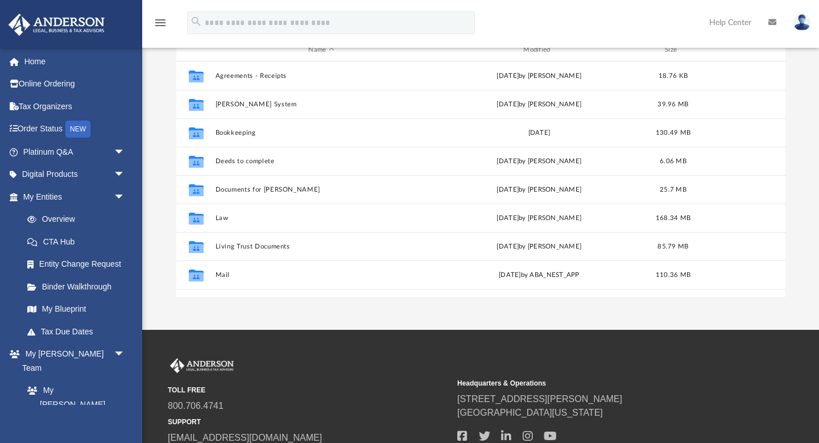
scroll to position [258, 609]
click at [75, 310] on link "My Blueprint" at bounding box center [79, 309] width 126 height 23
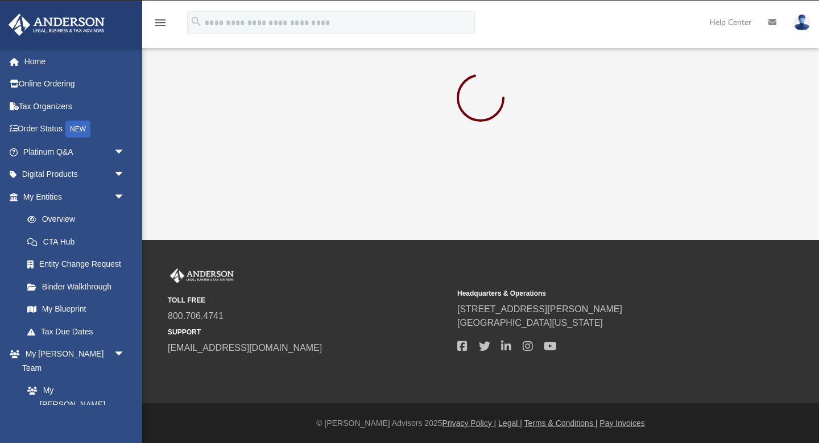
scroll to position [154, 0]
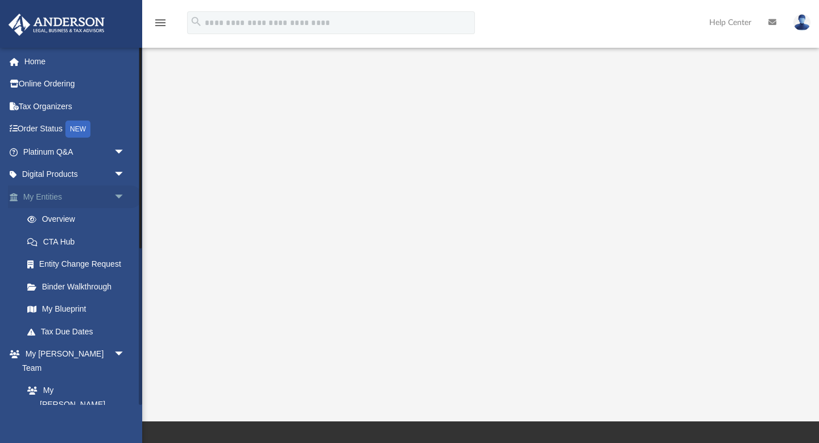
click at [48, 195] on link "My Entities arrow_drop_down" at bounding box center [75, 196] width 134 height 23
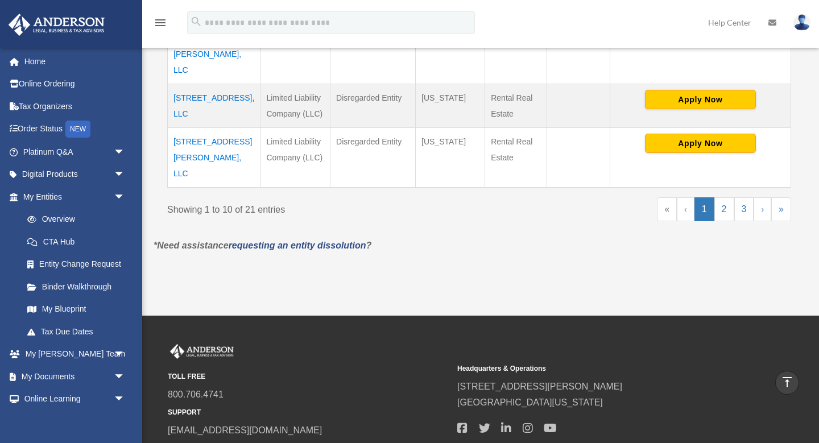
scroll to position [707, 0]
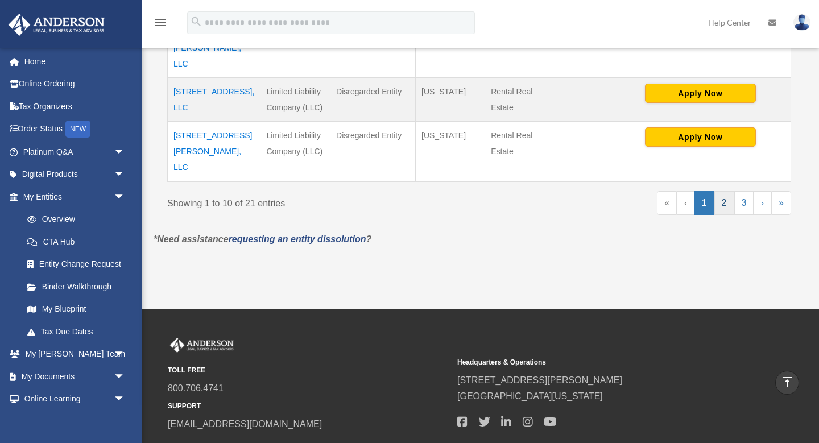
click at [720, 191] on link "2" at bounding box center [724, 203] width 20 height 24
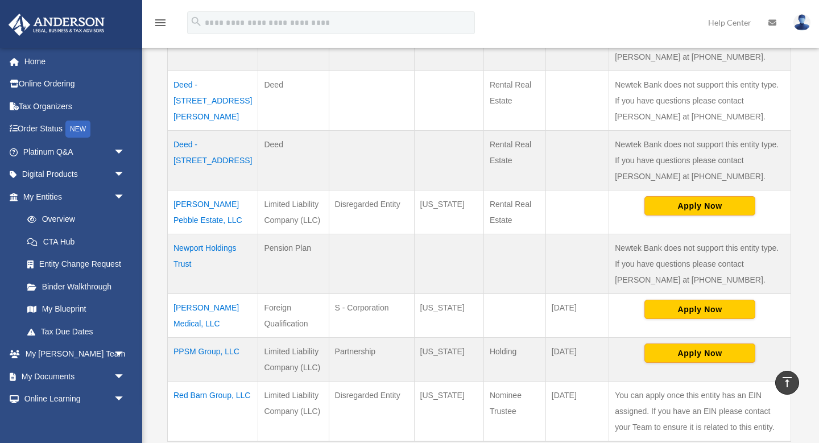
scroll to position [443, 0]
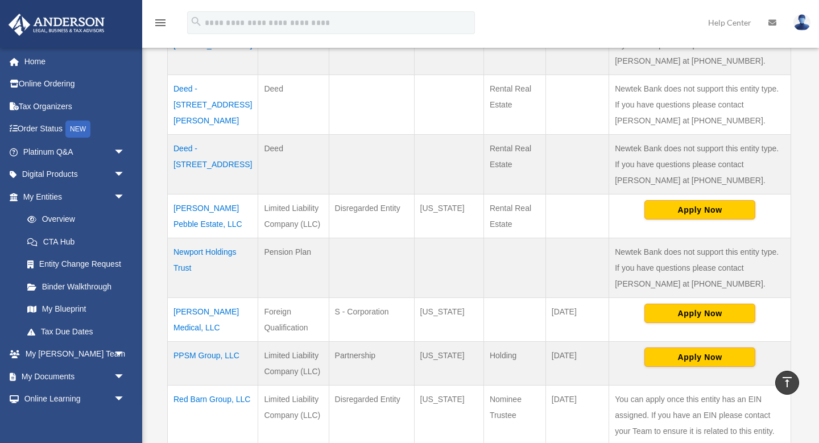
click at [198, 208] on td "[PERSON_NAME] Pebble Estate, LLC" at bounding box center [213, 216] width 90 height 44
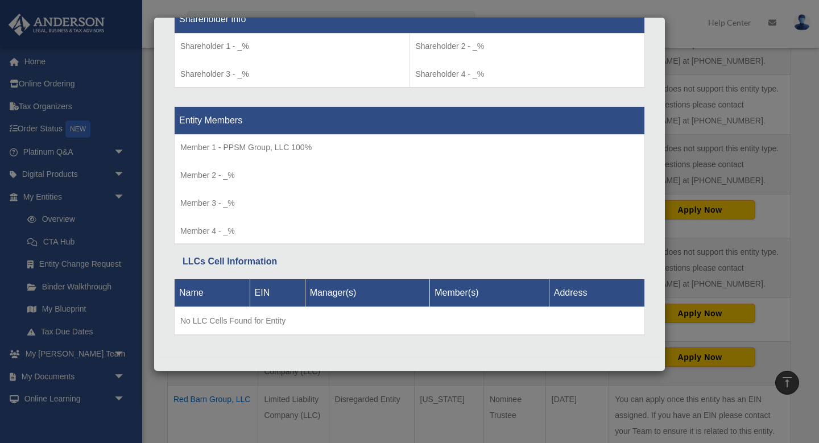
scroll to position [1002, 0]
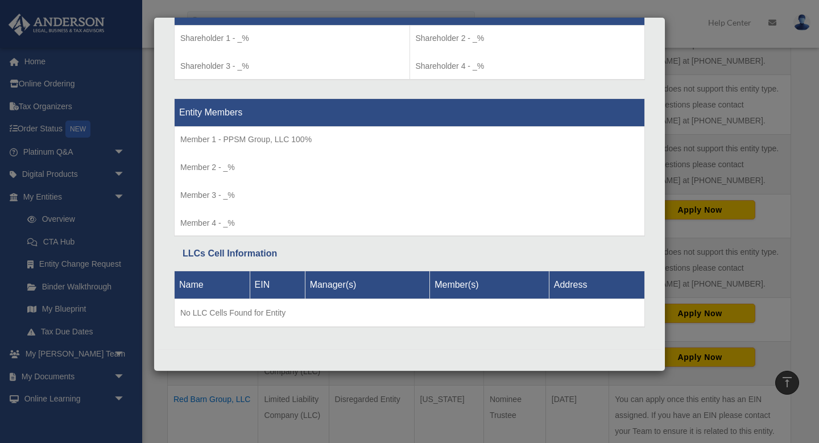
click at [365, 396] on div "Details × Articles Sent Organizational Date" at bounding box center [409, 221] width 819 height 443
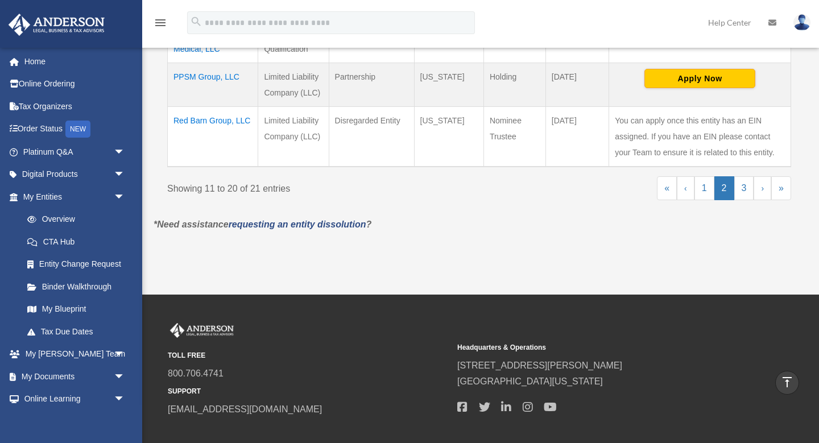
scroll to position [725, 0]
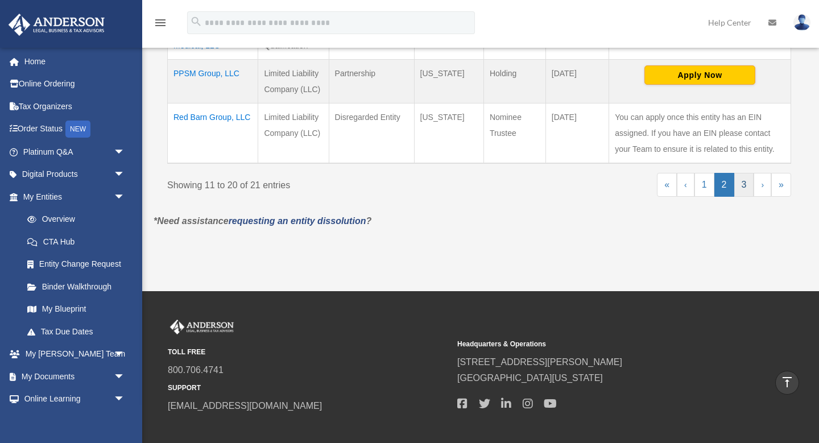
click at [742, 187] on link "3" at bounding box center [744, 185] width 20 height 24
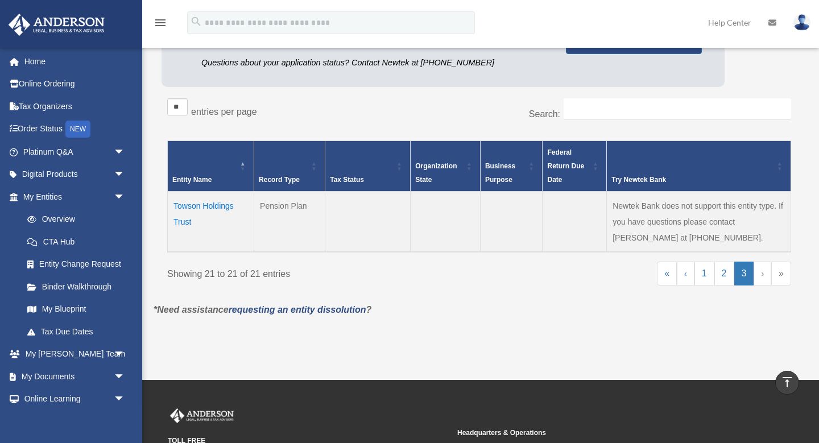
scroll to position [158, 0]
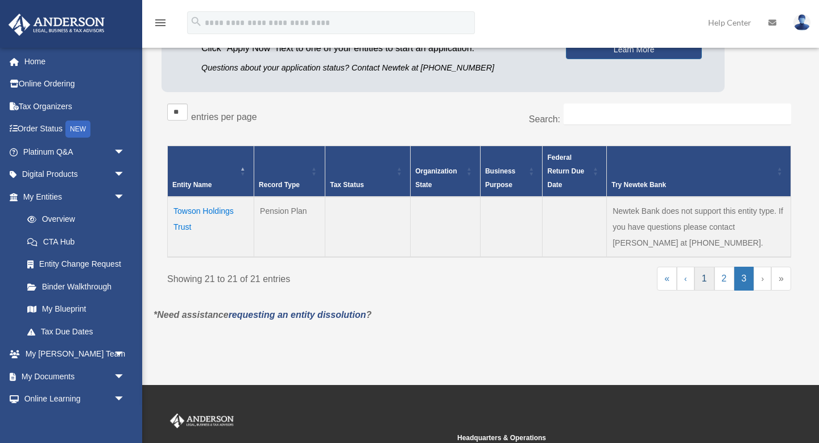
click at [706, 276] on link "1" at bounding box center [704, 279] width 20 height 24
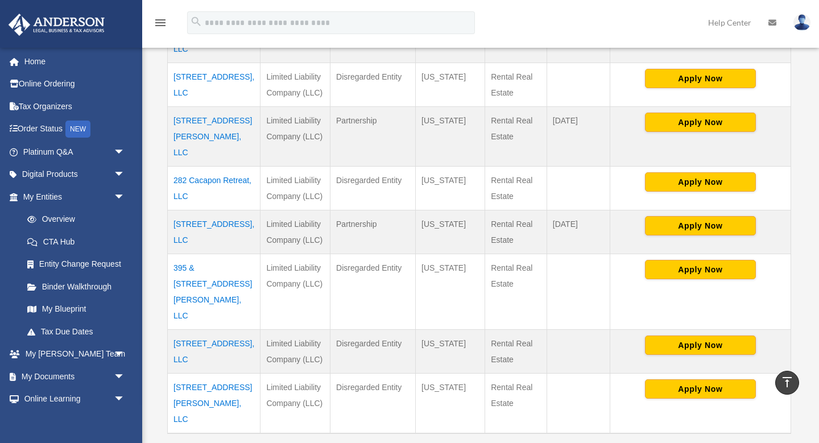
scroll to position [465, 0]
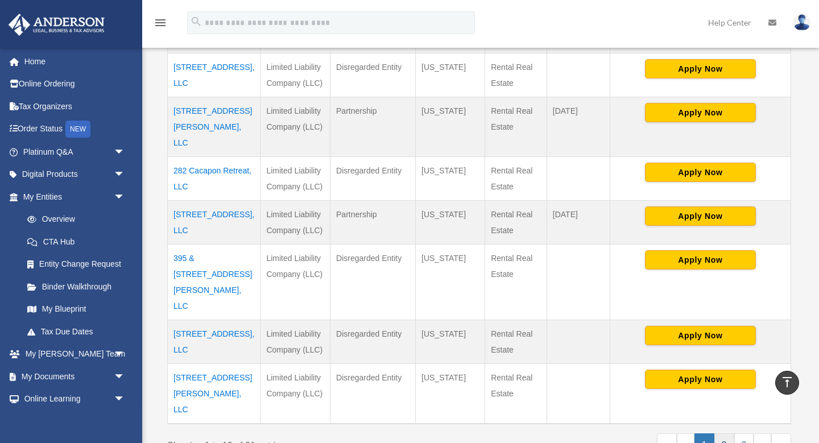
click at [724, 433] on link "2" at bounding box center [724, 445] width 20 height 24
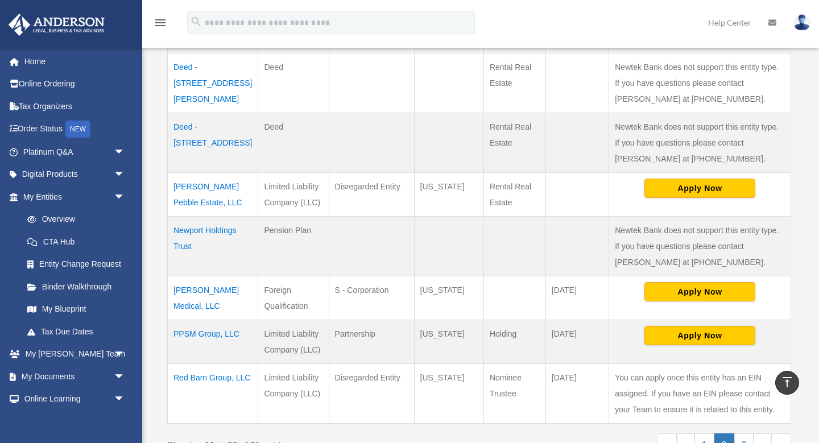
scroll to position [478, 0]
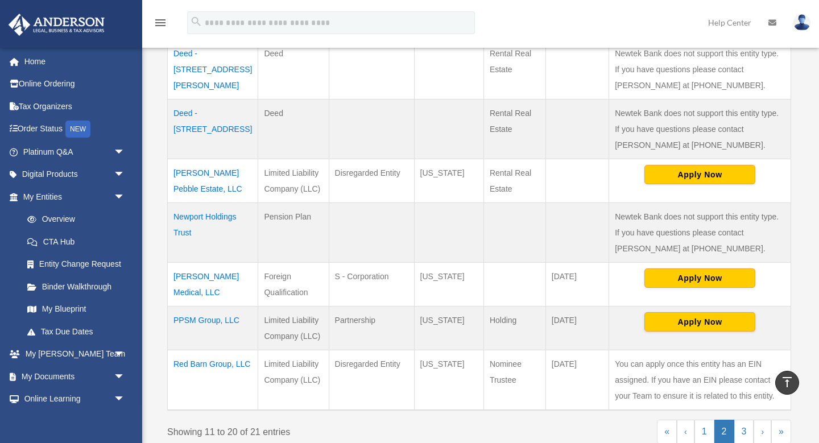
click at [206, 275] on td "[PERSON_NAME] Medical, LLC" at bounding box center [213, 284] width 90 height 44
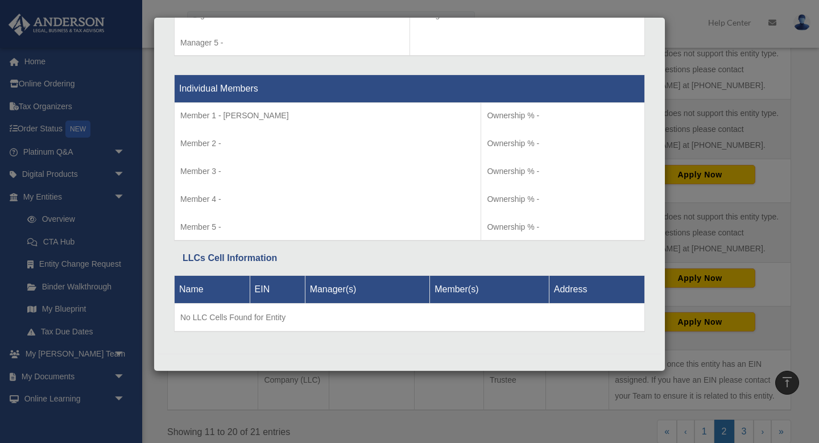
scroll to position [1150, 0]
